Goal: Information Seeking & Learning: Learn about a topic

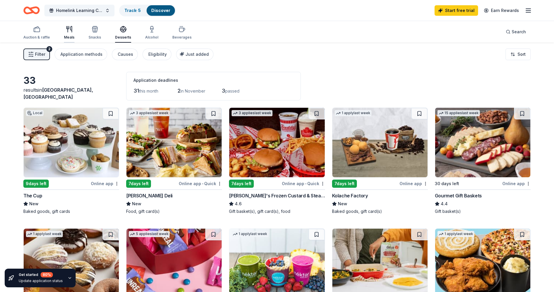
click at [69, 35] on div "Meals" at bounding box center [69, 37] width 11 height 5
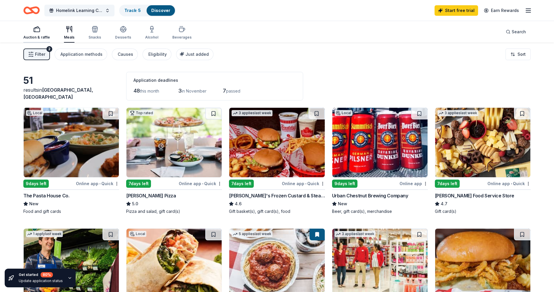
click at [32, 30] on div "button" at bounding box center [36, 29] width 27 height 7
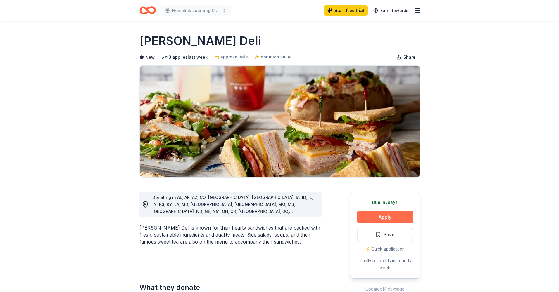
scroll to position [117, 0]
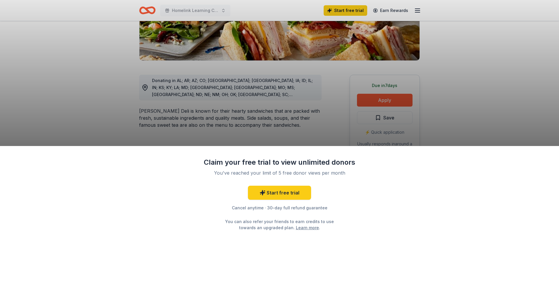
click at [387, 100] on div "Claim your free trial to view unlimited donors You've reached your limit of 5 f…" at bounding box center [279, 146] width 559 height 292
click at [375, 96] on div "Claim your free trial to view unlimited donors You've reached your limit of 5 f…" at bounding box center [279, 146] width 559 height 292
click at [374, 98] on div "Claim your free trial to view unlimited donors You've reached your limit of 5 f…" at bounding box center [279, 146] width 559 height 292
click at [367, 102] on div "Claim your free trial to view unlimited donors You've reached your limit of 5 f…" at bounding box center [279, 146] width 559 height 292
